Goal: Task Accomplishment & Management: Manage account settings

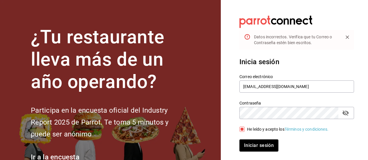
scroll to position [29, 0]
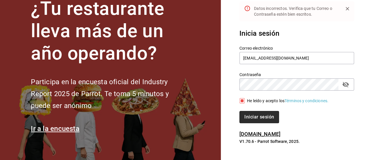
click at [252, 119] on button "Iniciar sesión" at bounding box center [260, 117] width 40 height 12
click at [257, 118] on button "Iniciar sesión" at bounding box center [260, 117] width 40 height 12
click at [350, 6] on icon "Close" at bounding box center [348, 9] width 6 height 6
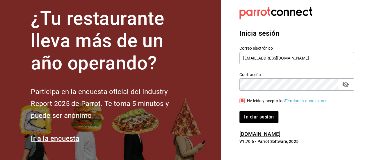
scroll to position [9, 0]
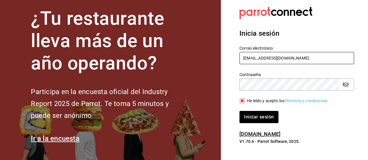
click at [294, 61] on input "[EMAIL_ADDRESS][DOMAIN_NAME]" at bounding box center [297, 58] width 115 height 12
type input "[EMAIL_ADDRESS][DOMAIN_NAME]"
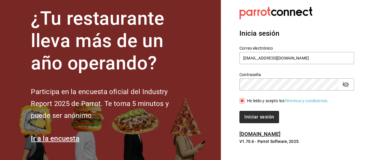
click at [250, 120] on button "Iniciar sesión" at bounding box center [260, 117] width 40 height 12
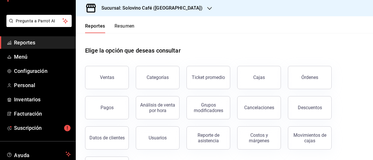
scroll to position [23, 0]
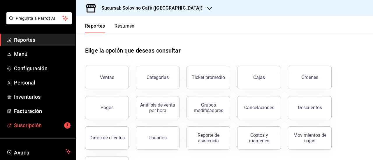
click at [36, 124] on span "Suscripción" at bounding box center [42, 126] width 57 height 8
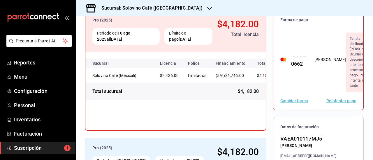
scroll to position [57, 0]
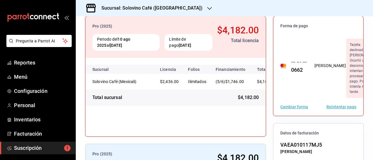
click at [284, 109] on button "Cambiar forma" at bounding box center [294, 107] width 28 height 4
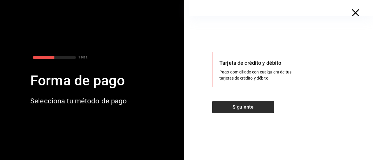
click at [251, 107] on button "Siguiente" at bounding box center [243, 107] width 62 height 12
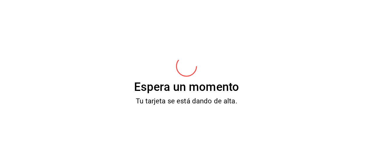
scroll to position [0, 0]
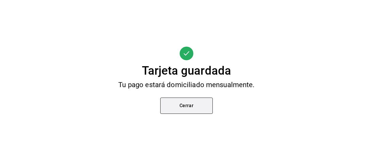
click at [194, 109] on button "Cerrar" at bounding box center [186, 106] width 52 height 16
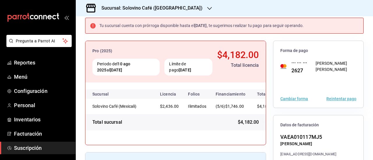
scroll to position [26, 0]
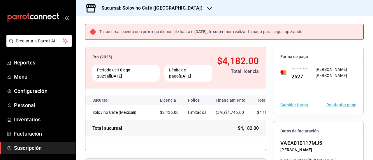
click at [329, 105] on button "Reintentar pago" at bounding box center [341, 105] width 30 height 4
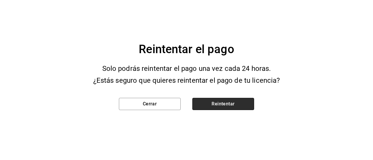
click at [237, 103] on button "Reintentar" at bounding box center [223, 104] width 62 height 12
click at [237, 103] on div "Reintentar el pago Solo podrás reintentar el pago una vez cada 24 horas. ¿Estás…" at bounding box center [186, 80] width 373 height 160
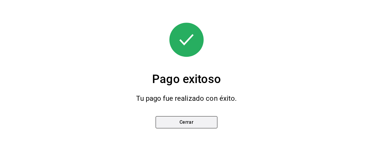
click at [189, 124] on button "Cerrar" at bounding box center [186, 122] width 62 height 12
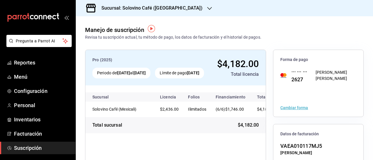
scroll to position [3, 0]
